Goal: Task Accomplishment & Management: Use online tool/utility

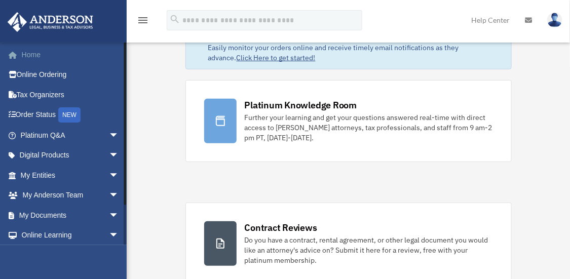
click at [36, 58] on link "Home" at bounding box center [70, 55] width 127 height 20
click at [33, 57] on link "Home" at bounding box center [70, 55] width 127 height 20
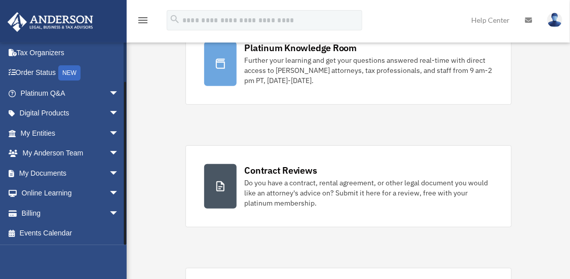
scroll to position [130, 0]
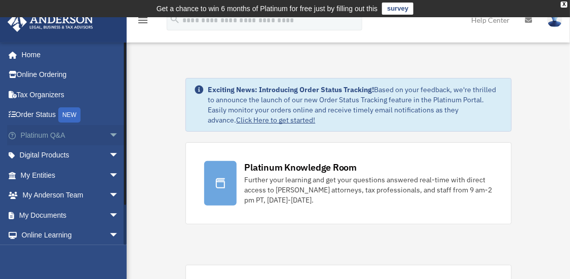
click at [109, 128] on span "arrow_drop_down" at bounding box center [119, 135] width 20 height 21
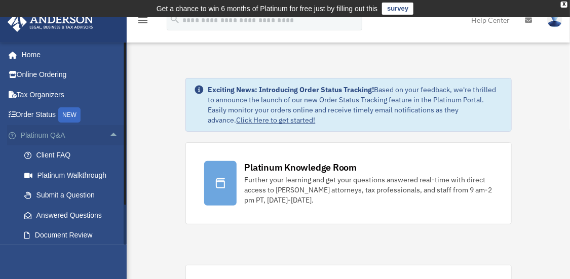
click at [109, 140] on span "arrow_drop_up" at bounding box center [119, 135] width 20 height 21
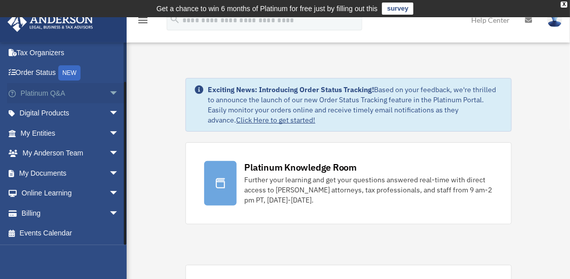
scroll to position [13, 0]
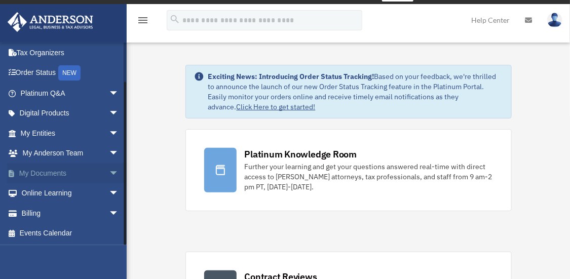
click at [109, 173] on span "arrow_drop_down" at bounding box center [119, 173] width 20 height 21
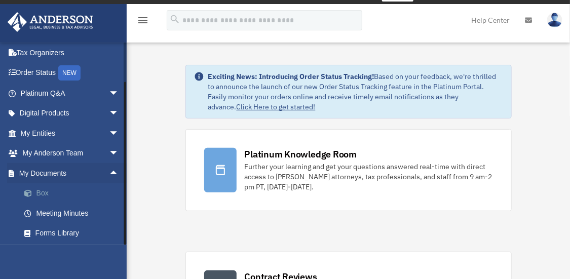
click at [49, 193] on link "Box" at bounding box center [74, 193] width 120 height 20
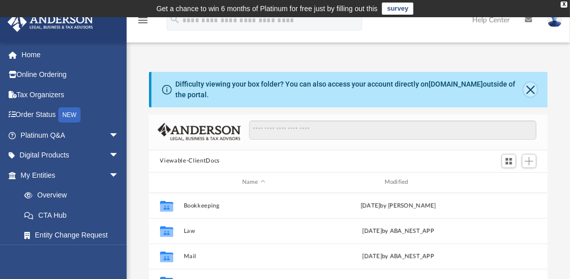
click at [530, 89] on button "Close" at bounding box center [530, 90] width 13 height 14
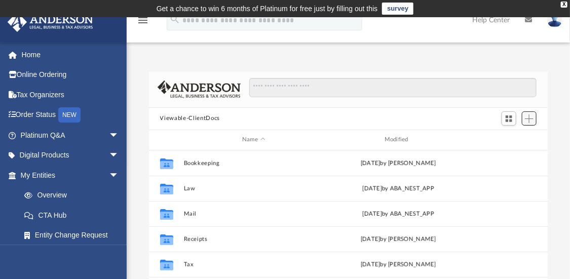
click at [529, 121] on span "Add" at bounding box center [529, 119] width 9 height 9
click at [511, 138] on li "Upload" at bounding box center [515, 138] width 32 height 11
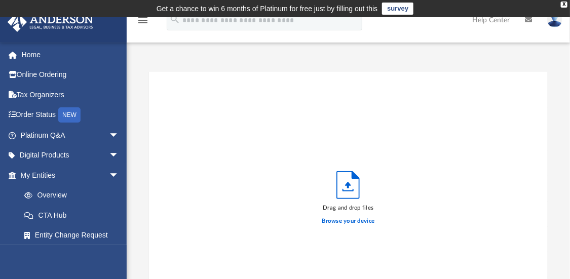
scroll to position [249, 391]
click at [348, 187] on icon "Upload" at bounding box center [349, 185] width 6 height 7
click at [357, 220] on label "Browse your device" at bounding box center [348, 221] width 53 height 9
click at [0, 0] on input "Browse your device" at bounding box center [0, 0] width 0 height 0
click at [341, 221] on label "Browse your device" at bounding box center [348, 221] width 53 height 9
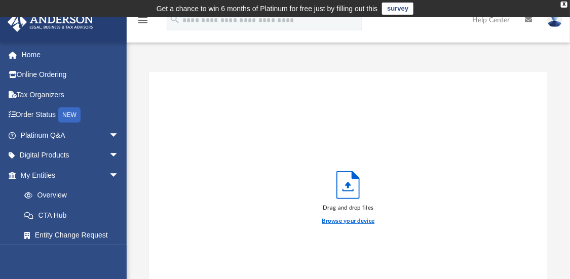
click at [0, 0] on input "Browse your device" at bounding box center [0, 0] width 0 height 0
click at [345, 198] on icon "Upload" at bounding box center [348, 185] width 23 height 28
click at [352, 220] on label "Browse your device" at bounding box center [348, 221] width 53 height 9
click at [0, 0] on input "Browse your device" at bounding box center [0, 0] width 0 height 0
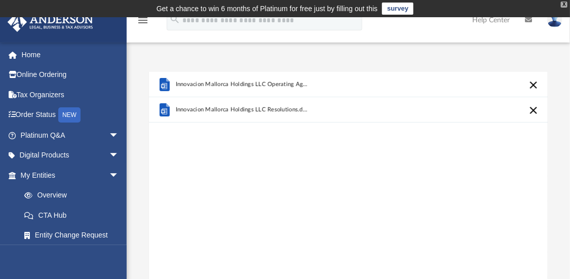
click at [565, 4] on div "X" at bounding box center [564, 5] width 7 height 6
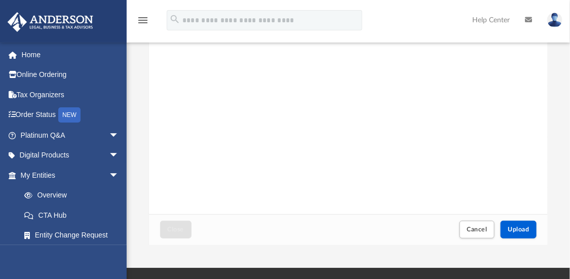
scroll to position [98, 0]
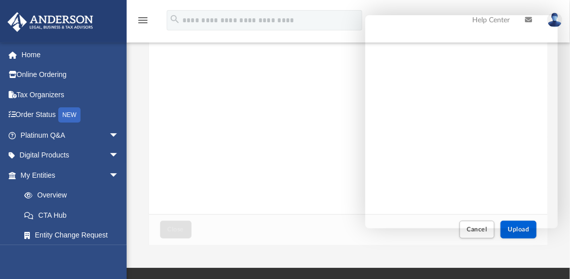
click at [334, 176] on div "Innovacion Mallorca Holdings LLC Operating Agreement.docx Innovacion Mallorca H…" at bounding box center [348, 85] width 399 height 257
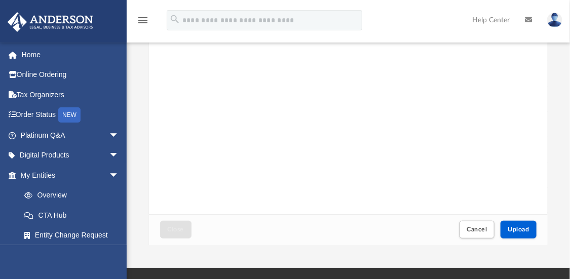
click at [473, 207] on div "Innovacion Mallorca Holdings LLC Operating Agreement.docx Innovacion Mallorca H…" at bounding box center [348, 85] width 399 height 257
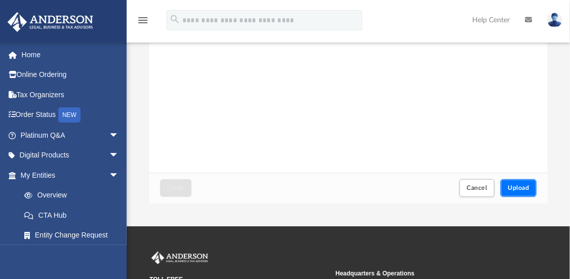
click at [528, 191] on span "Upload" at bounding box center [518, 188] width 21 height 6
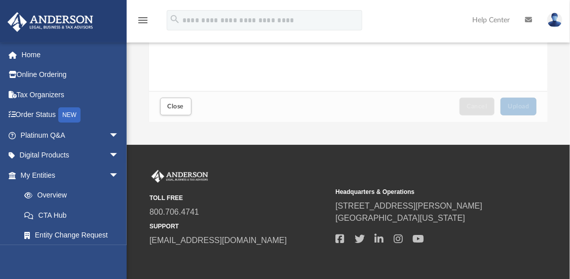
scroll to position [267, 0]
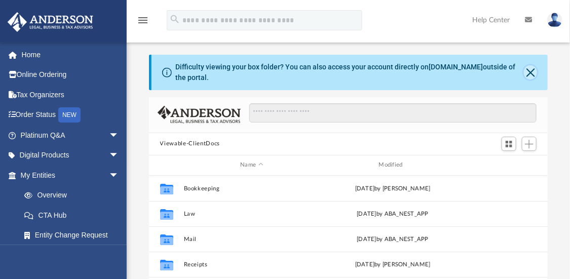
click at [535, 78] on button "Close" at bounding box center [530, 72] width 13 height 14
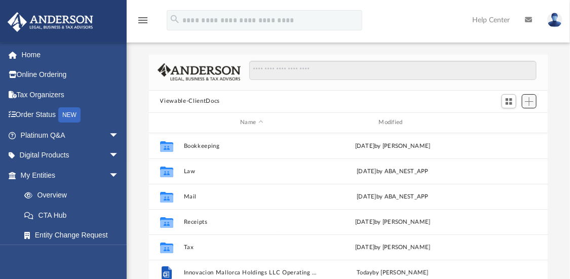
click at [528, 104] on span "Add" at bounding box center [529, 101] width 9 height 9
click at [511, 123] on li "Upload" at bounding box center [515, 121] width 32 height 11
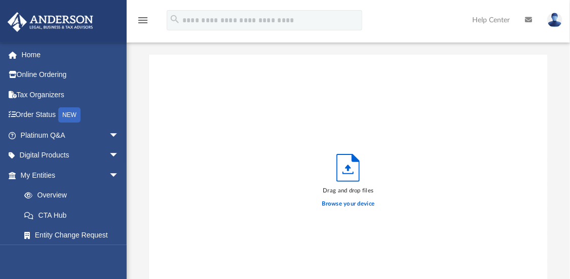
scroll to position [249, 391]
click at [354, 203] on label "Browse your device" at bounding box center [348, 204] width 53 height 9
click at [0, 0] on input "Browse your device" at bounding box center [0, 0] width 0 height 0
click at [355, 203] on label "Browse your device" at bounding box center [348, 204] width 53 height 9
click at [0, 0] on input "Browse your device" at bounding box center [0, 0] width 0 height 0
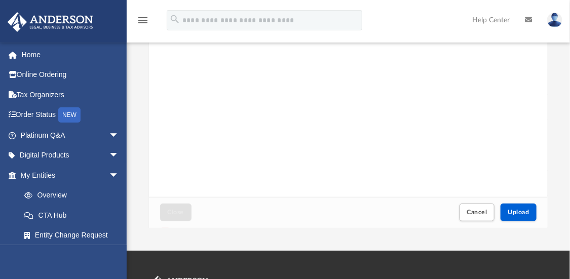
scroll to position [118, 0]
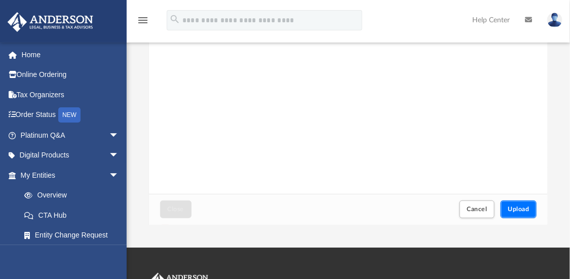
click at [523, 211] on span "Upload" at bounding box center [518, 209] width 21 height 6
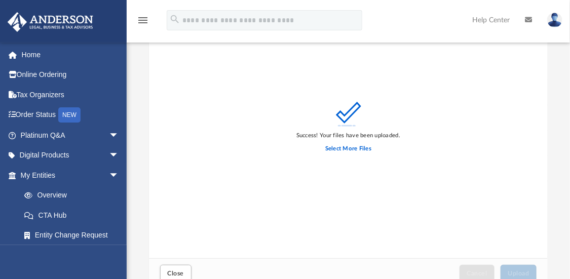
scroll to position [0, 0]
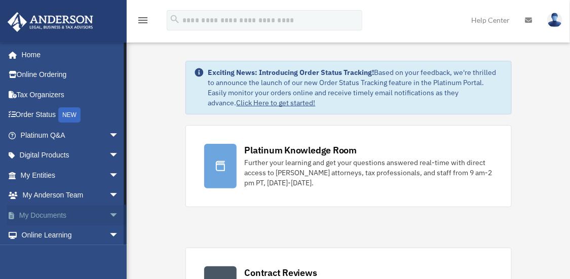
click at [109, 216] on span "arrow_drop_down" at bounding box center [119, 215] width 20 height 21
click at [51, 238] on link "Box" at bounding box center [74, 236] width 120 height 20
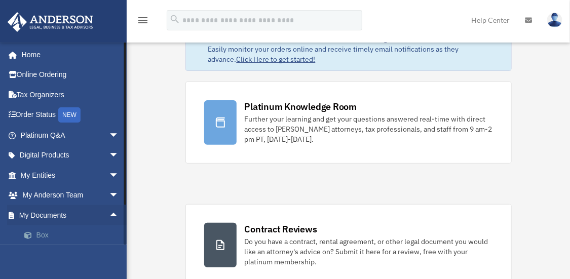
scroll to position [73, 0]
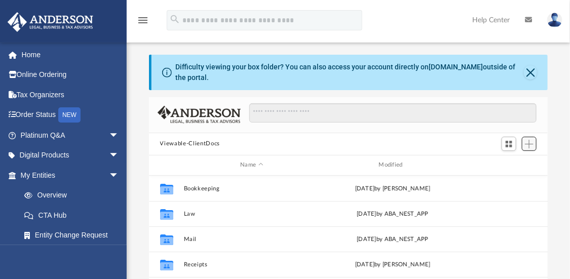
click at [529, 147] on span "Add" at bounding box center [529, 144] width 9 height 9
click at [513, 168] on li "Upload" at bounding box center [515, 164] width 32 height 11
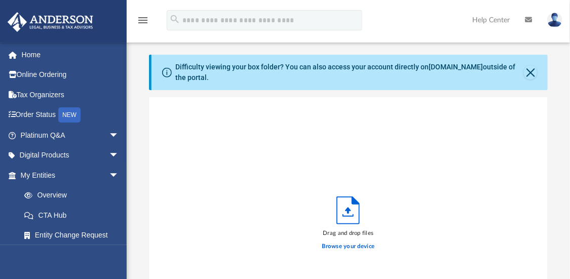
scroll to position [249, 391]
click at [357, 246] on label "Browse your device" at bounding box center [348, 246] width 53 height 9
click at [0, 0] on input "Browse your device" at bounding box center [0, 0] width 0 height 0
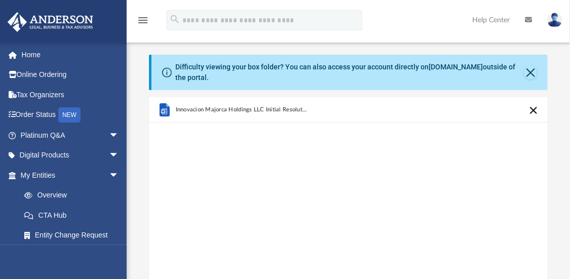
click at [522, 191] on div "Innovacion Majorca Holdings LLC Initial Resolutions Banking.docx" at bounding box center [348, 225] width 399 height 257
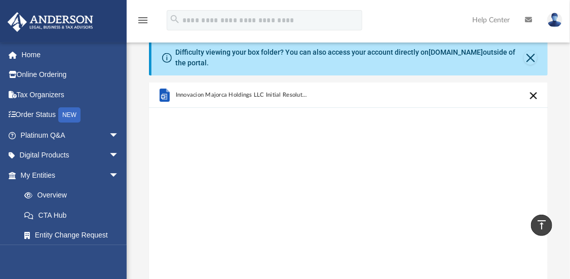
scroll to position [0, 0]
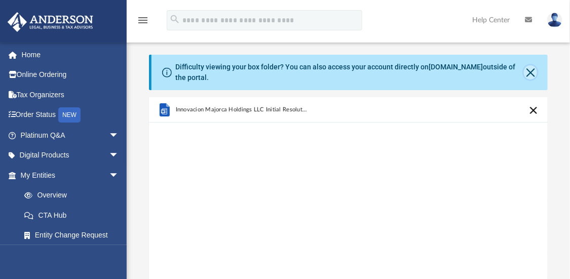
click at [530, 76] on button "Close" at bounding box center [530, 72] width 13 height 14
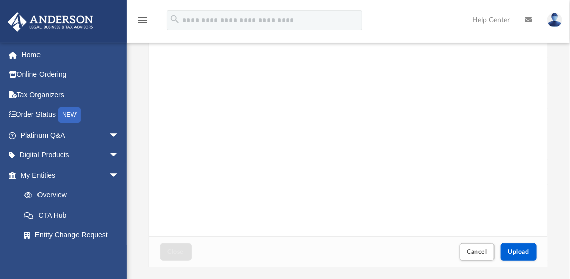
scroll to position [126, 0]
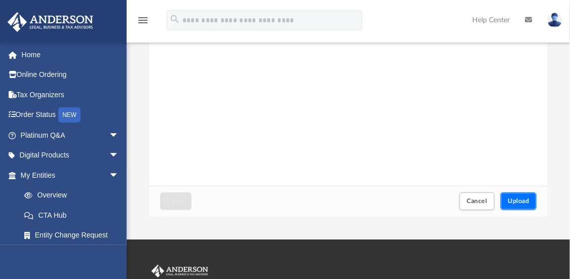
click at [514, 203] on span "Upload" at bounding box center [518, 201] width 21 height 6
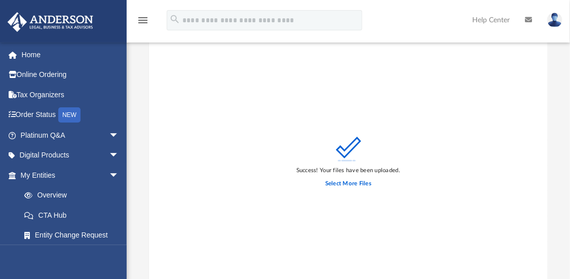
scroll to position [0, 0]
